Goal: Check status: Check status

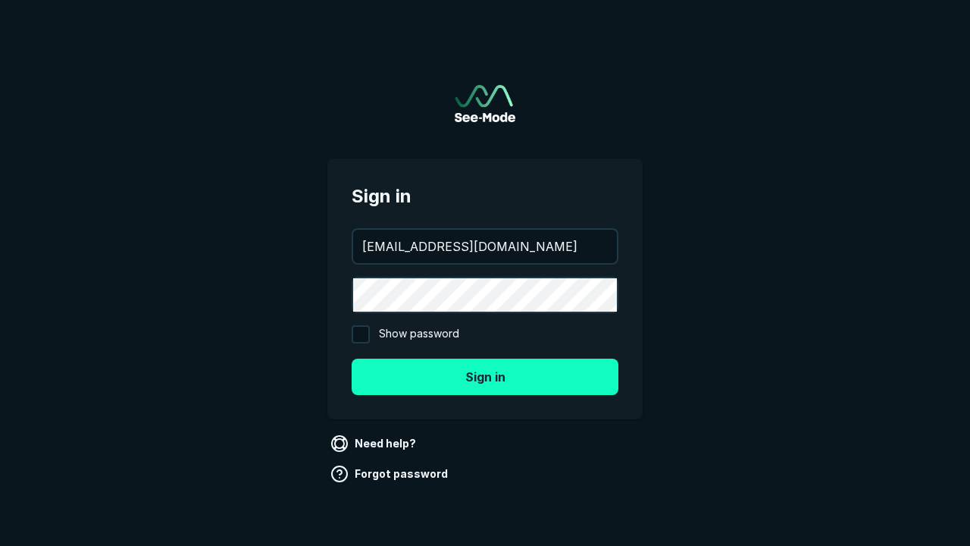
click at [485, 376] on button "Sign in" at bounding box center [485, 377] width 267 height 36
